Goal: Task Accomplishment & Management: Use online tool/utility

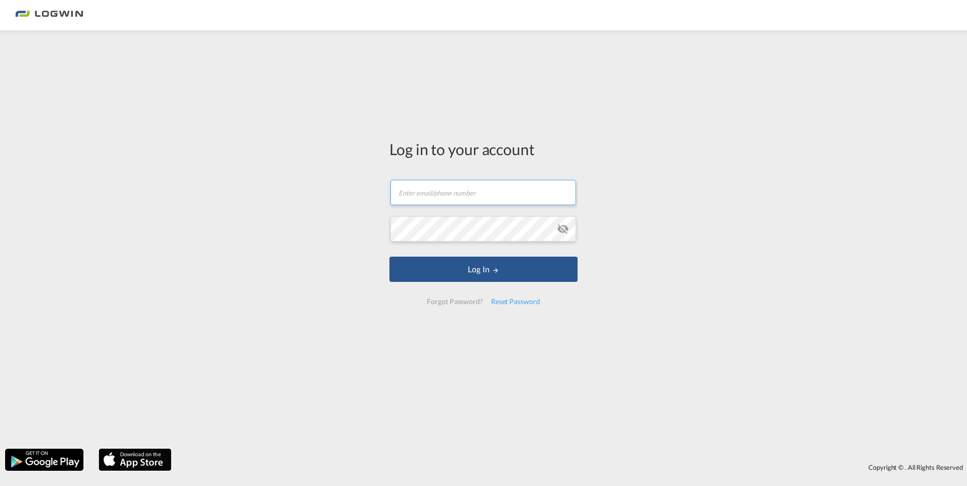
click at [408, 199] on input "text" at bounding box center [483, 192] width 186 height 25
type input "[PERSON_NAME][EMAIL_ADDRESS][DOMAIN_NAME]"
click at [389, 257] on button "Log In" at bounding box center [483, 269] width 188 height 25
